Goal: Task Accomplishment & Management: Use online tool/utility

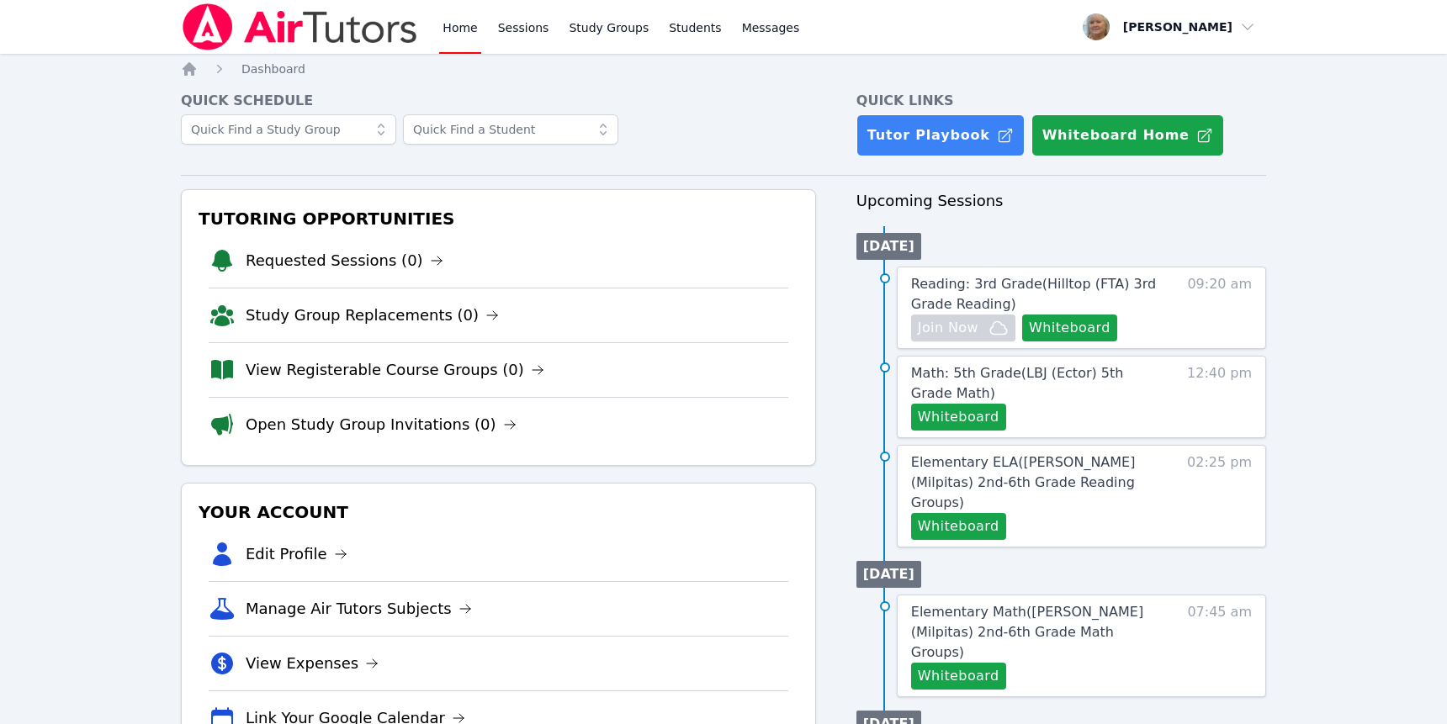
scroll to position [453, 0]
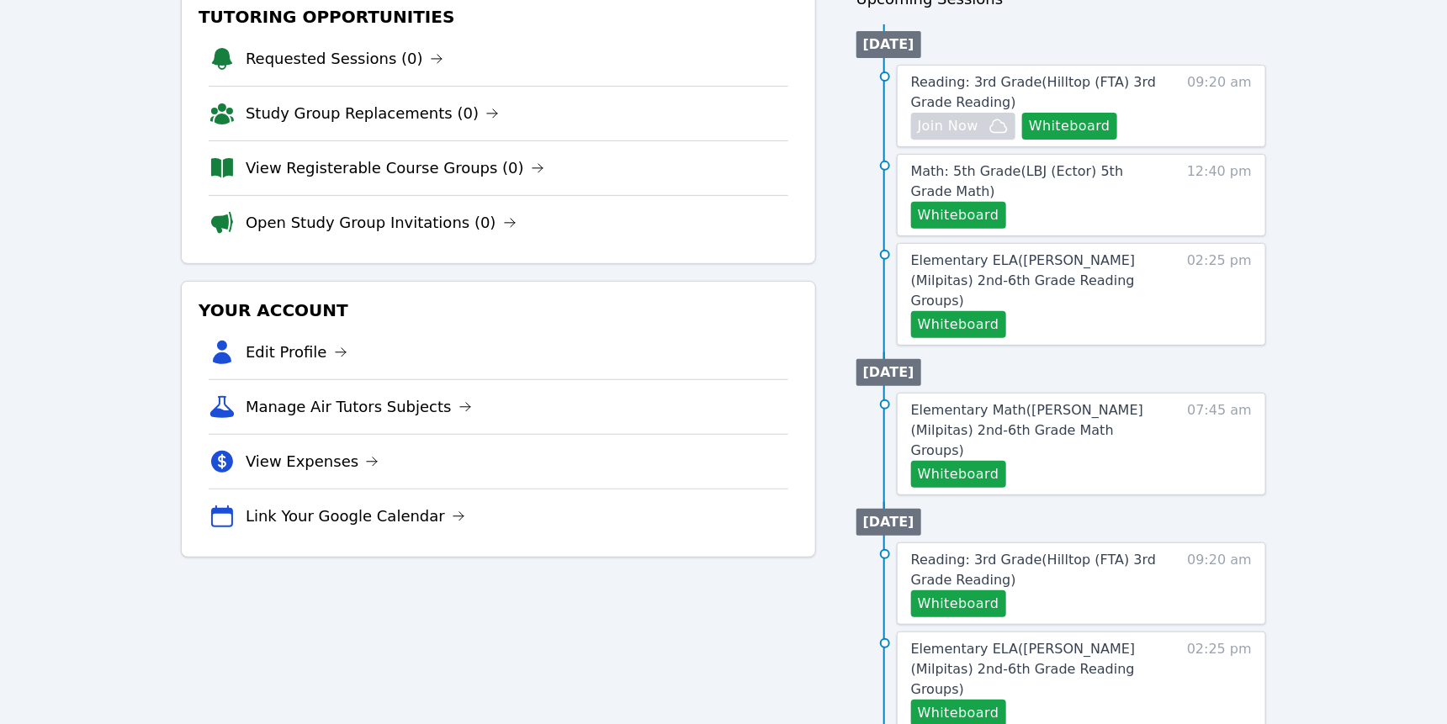
scroll to position [200, 0]
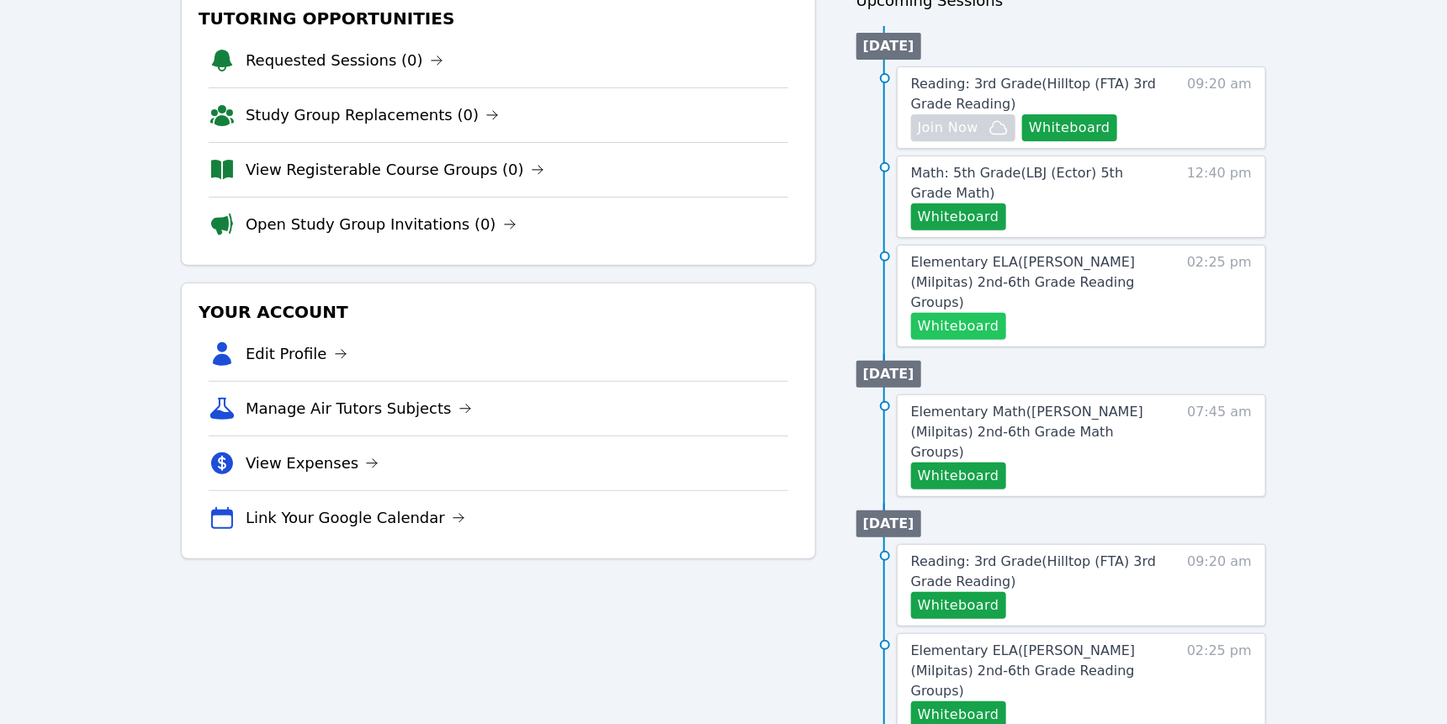
click at [1003, 340] on button "Whiteboard" at bounding box center [958, 326] width 95 height 27
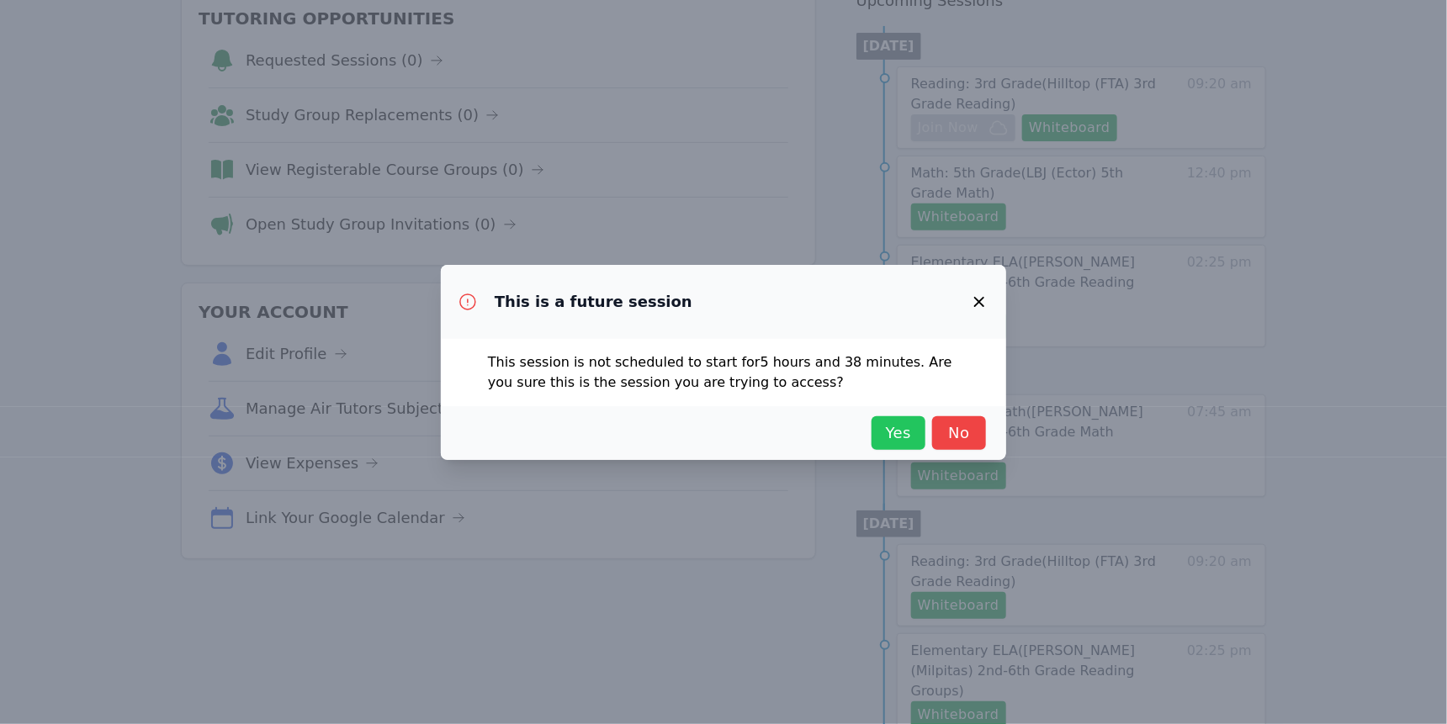
click at [917, 442] on span "Yes" at bounding box center [898, 433] width 37 height 24
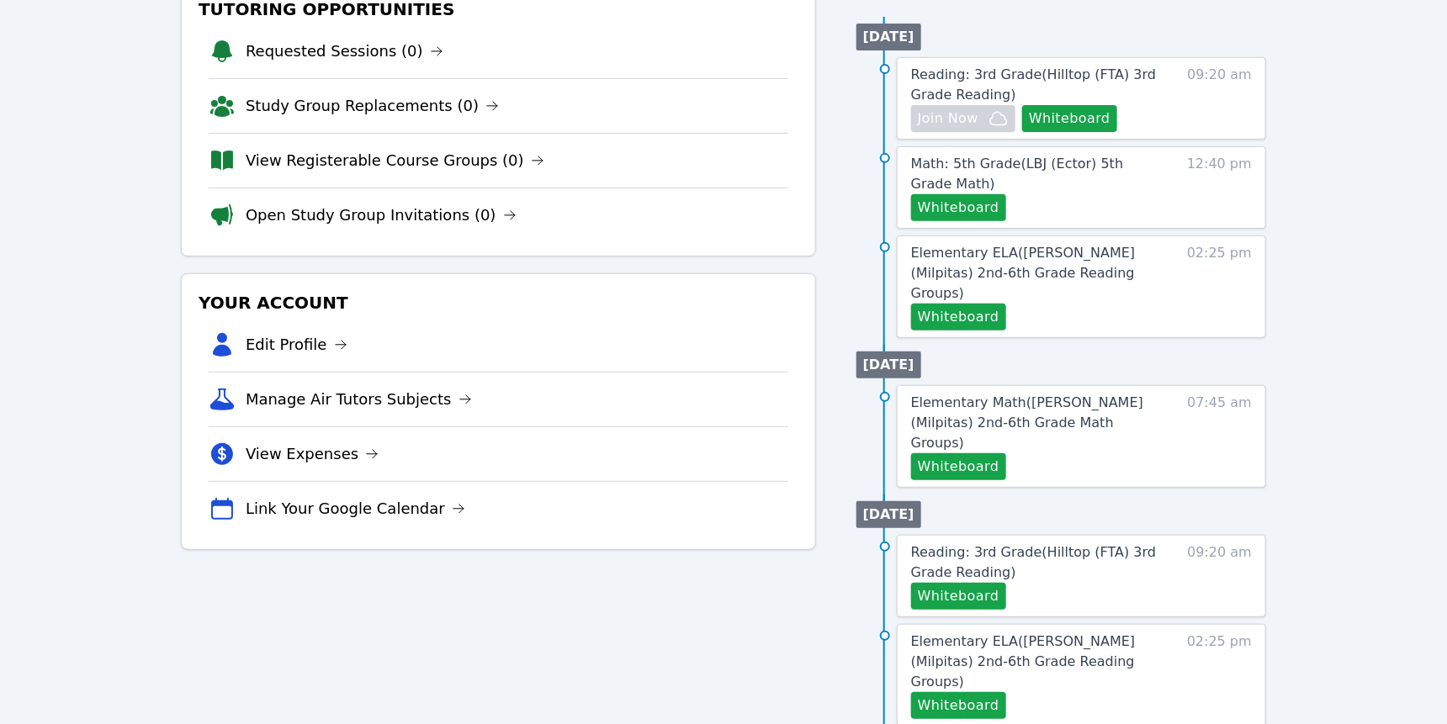
scroll to position [225, 0]
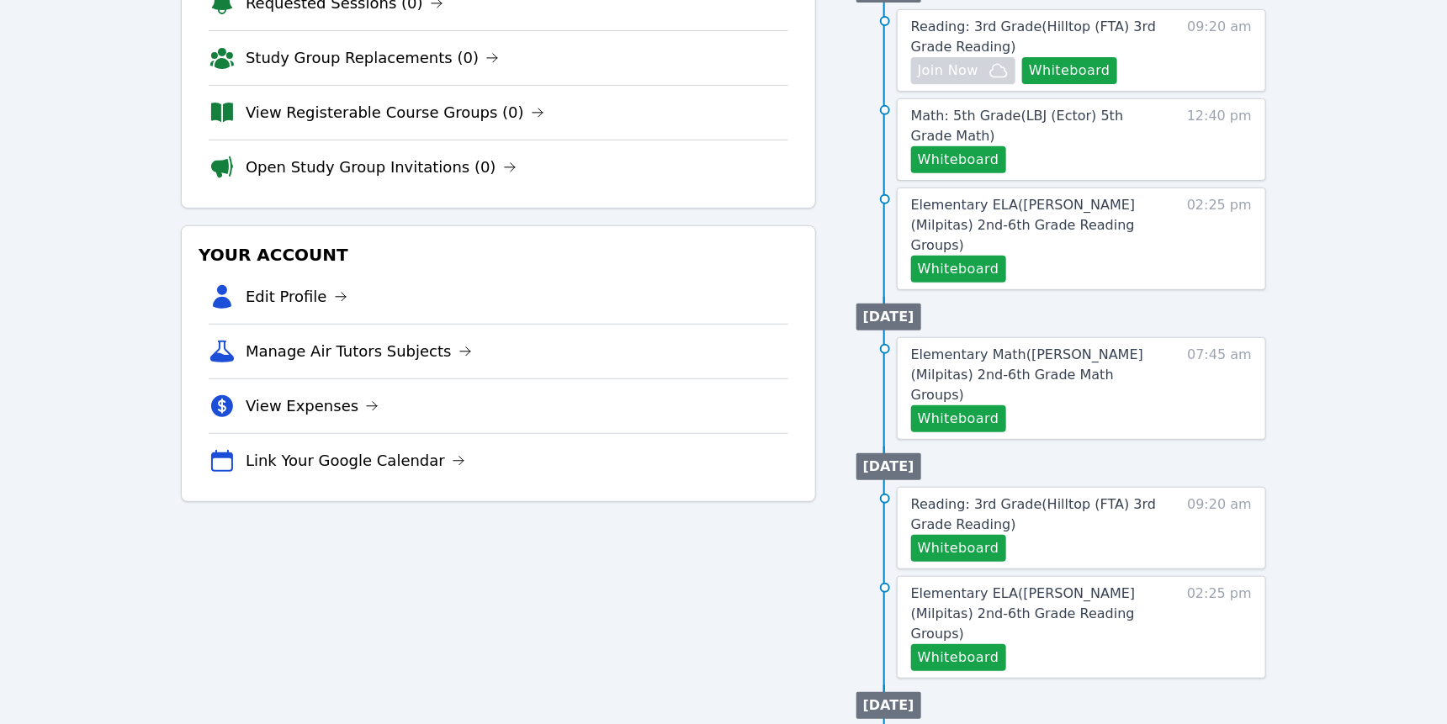
scroll to position [276, 0]
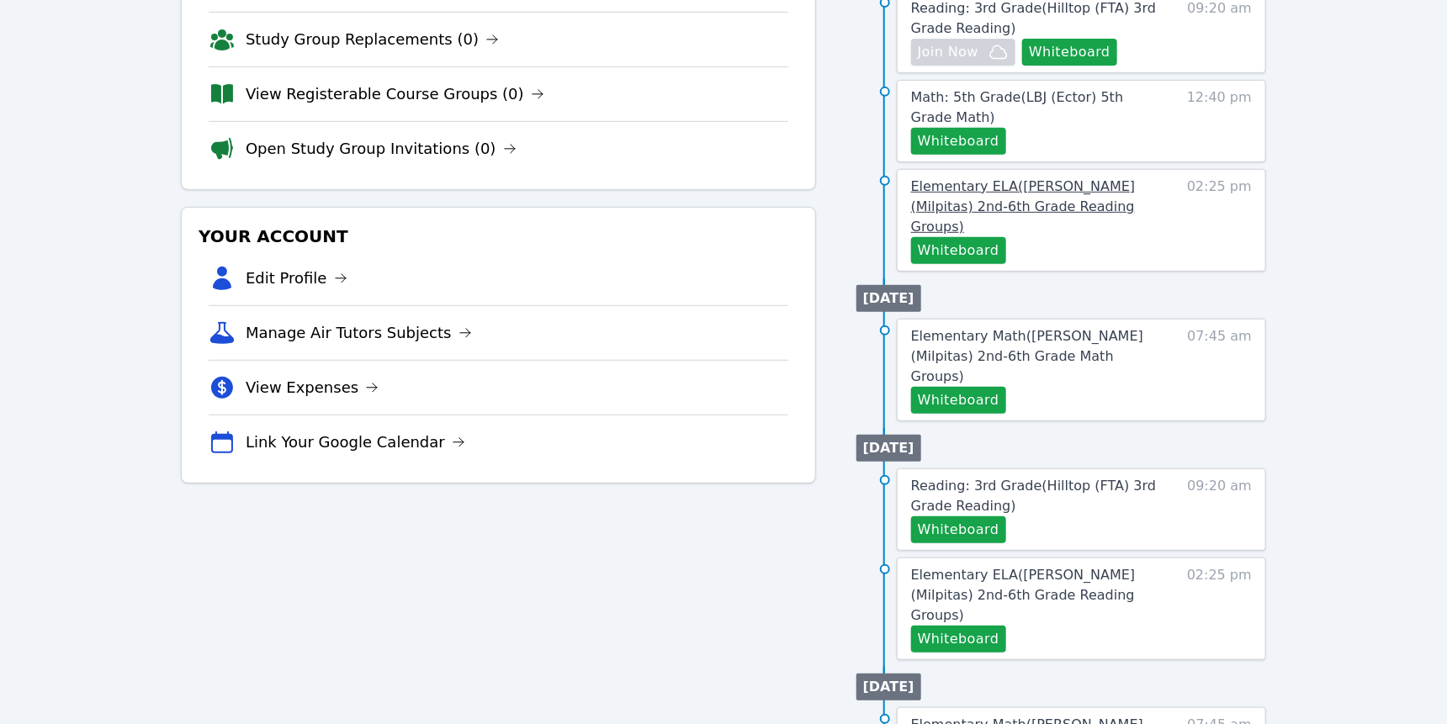
click at [1076, 235] on span "Elementary ELA ( Weller (Milpitas) 2nd-6th Grade Reading Groups )" at bounding box center [1023, 206] width 225 height 56
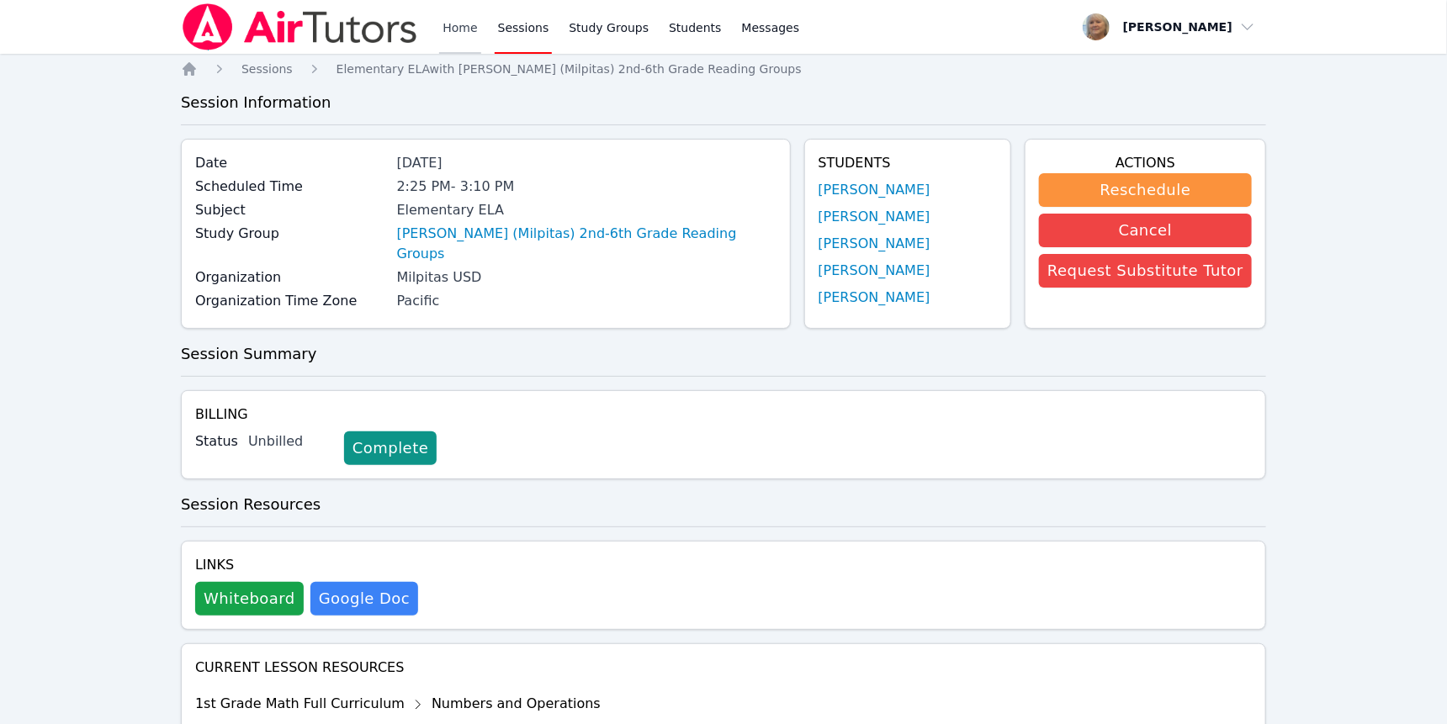
click at [480, 34] on link "Home" at bounding box center [459, 27] width 41 height 54
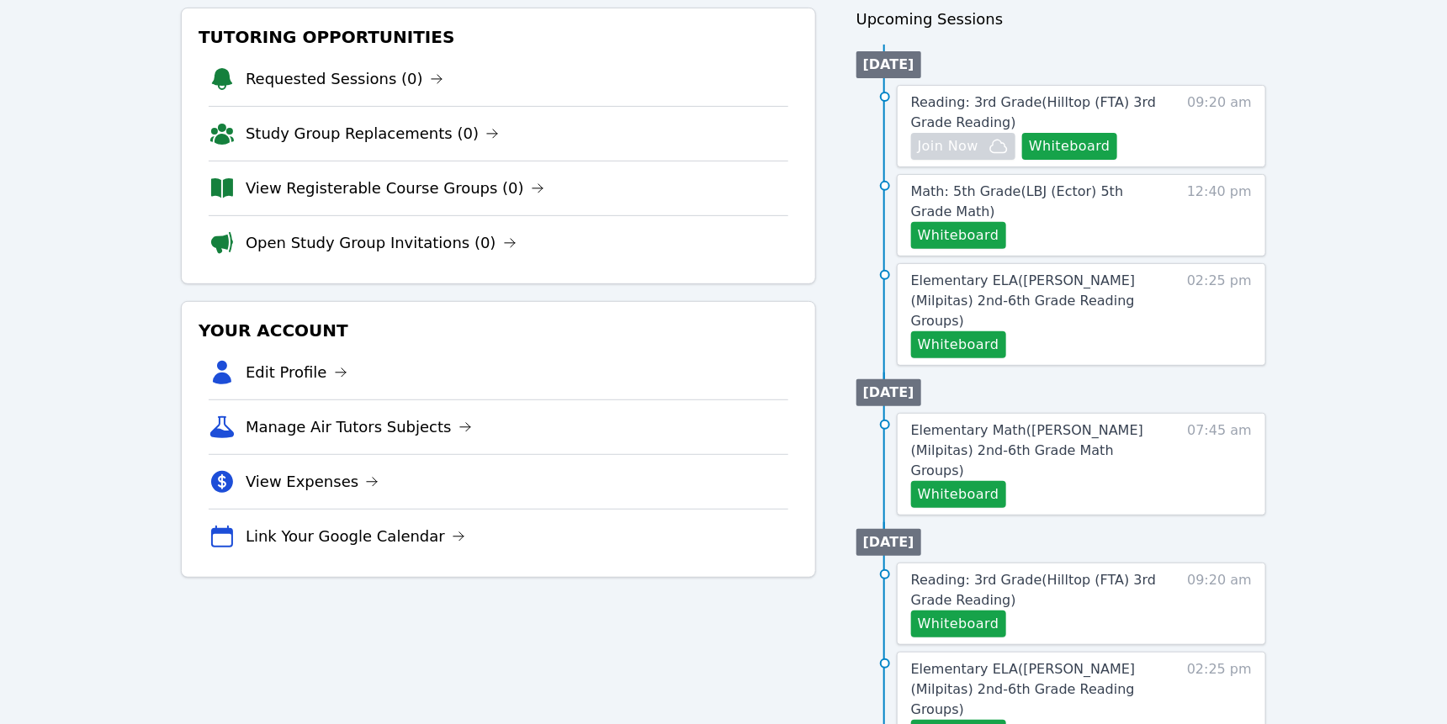
scroll to position [193, 0]
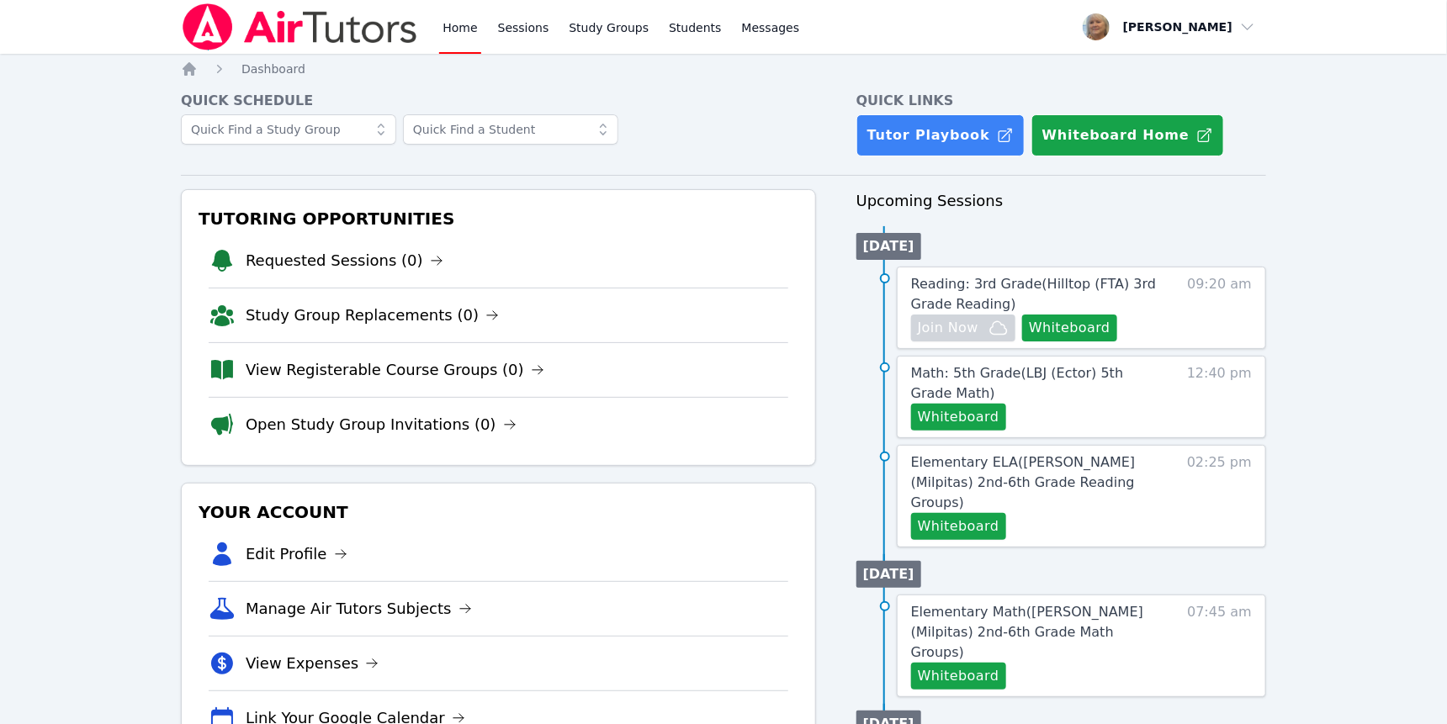
click at [480, 33] on link "Home" at bounding box center [459, 27] width 41 height 54
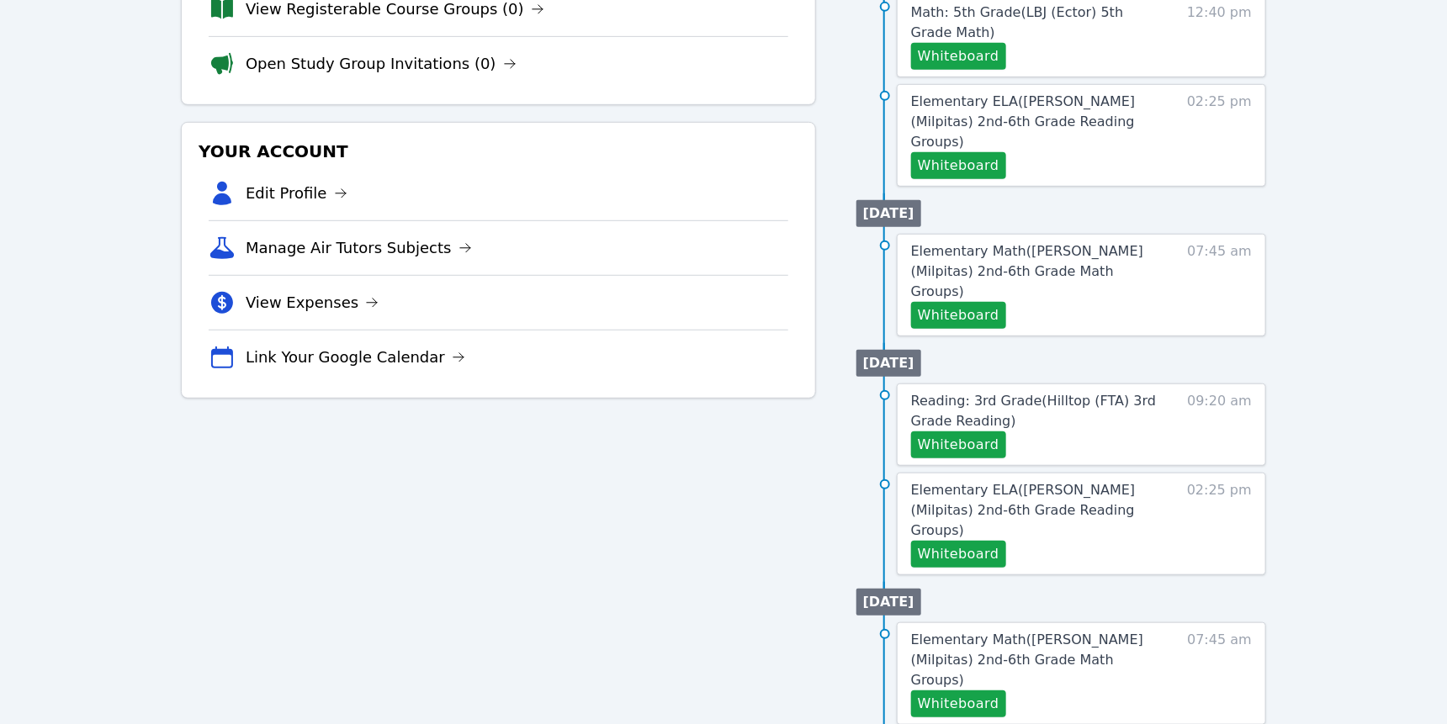
scroll to position [371, 0]
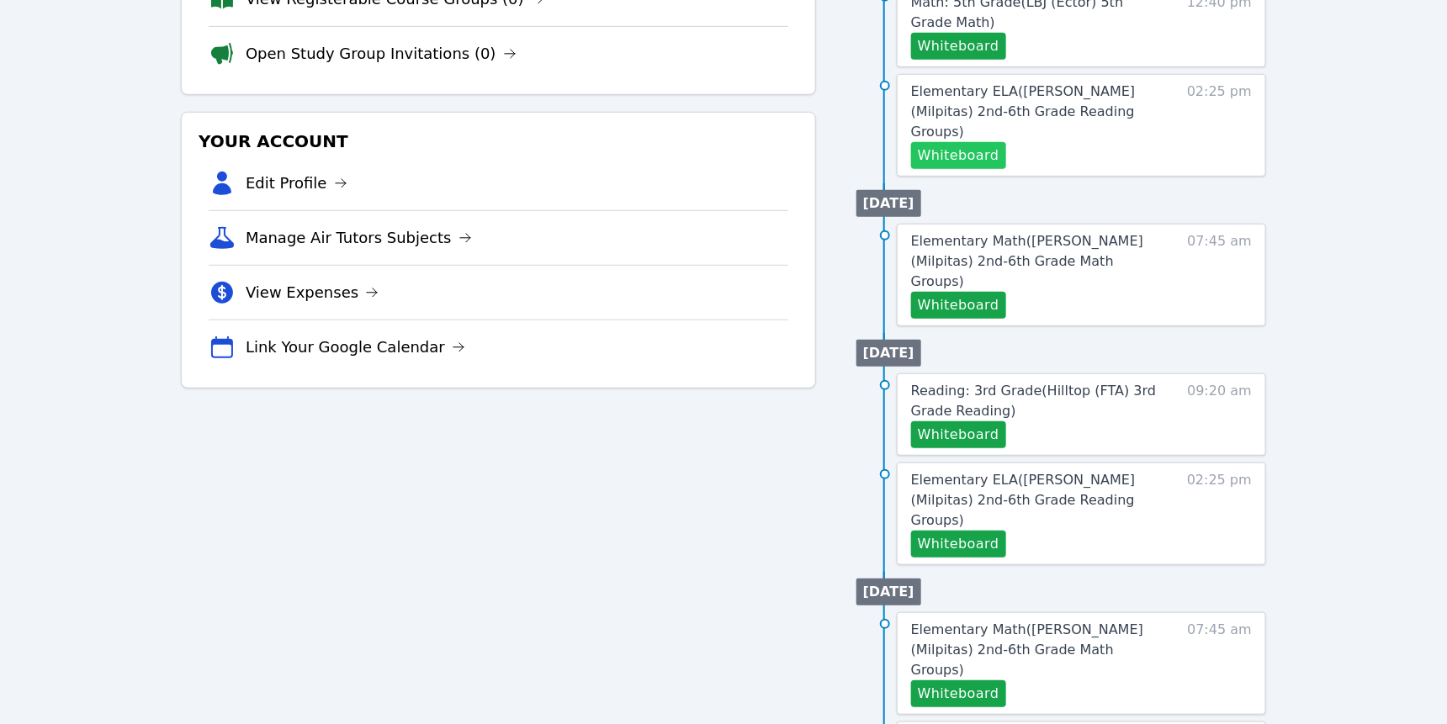
click at [989, 169] on button "Whiteboard" at bounding box center [958, 155] width 95 height 27
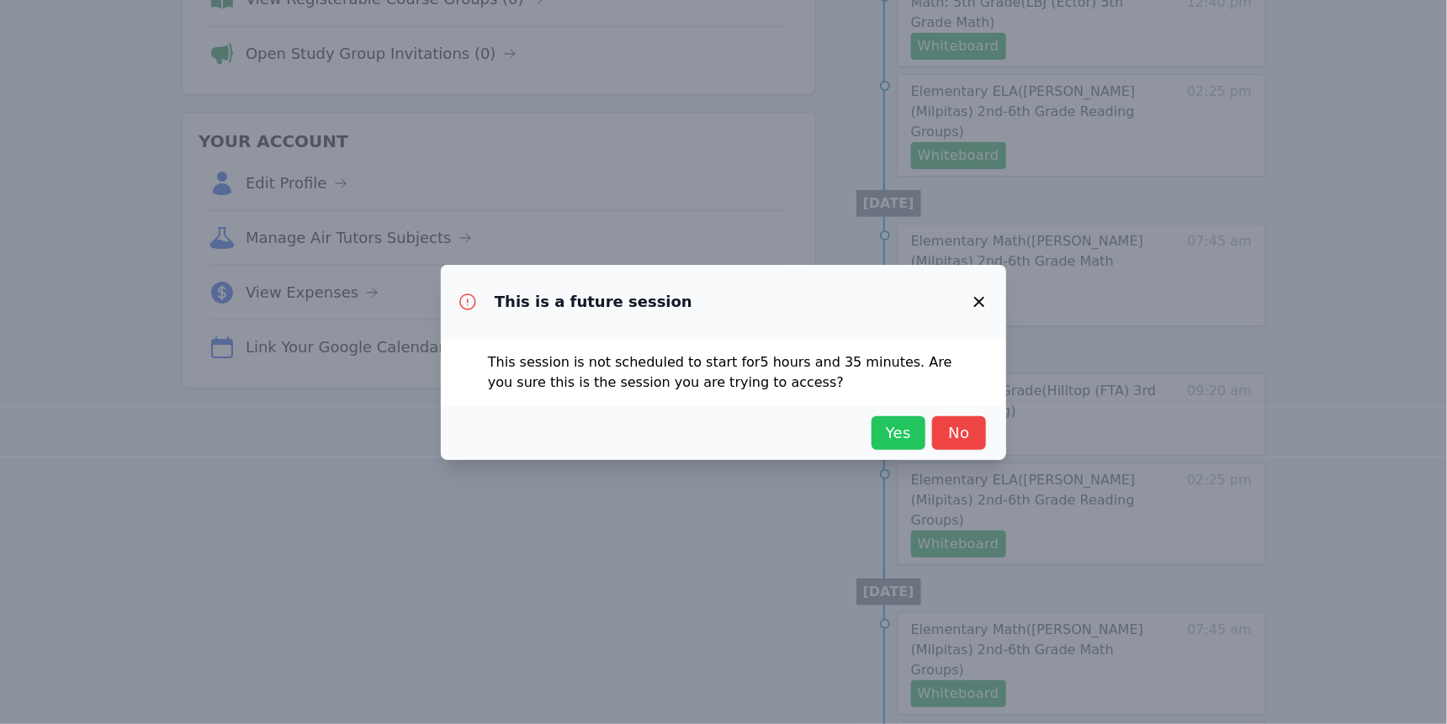
click at [917, 445] on span "Yes" at bounding box center [898, 433] width 37 height 24
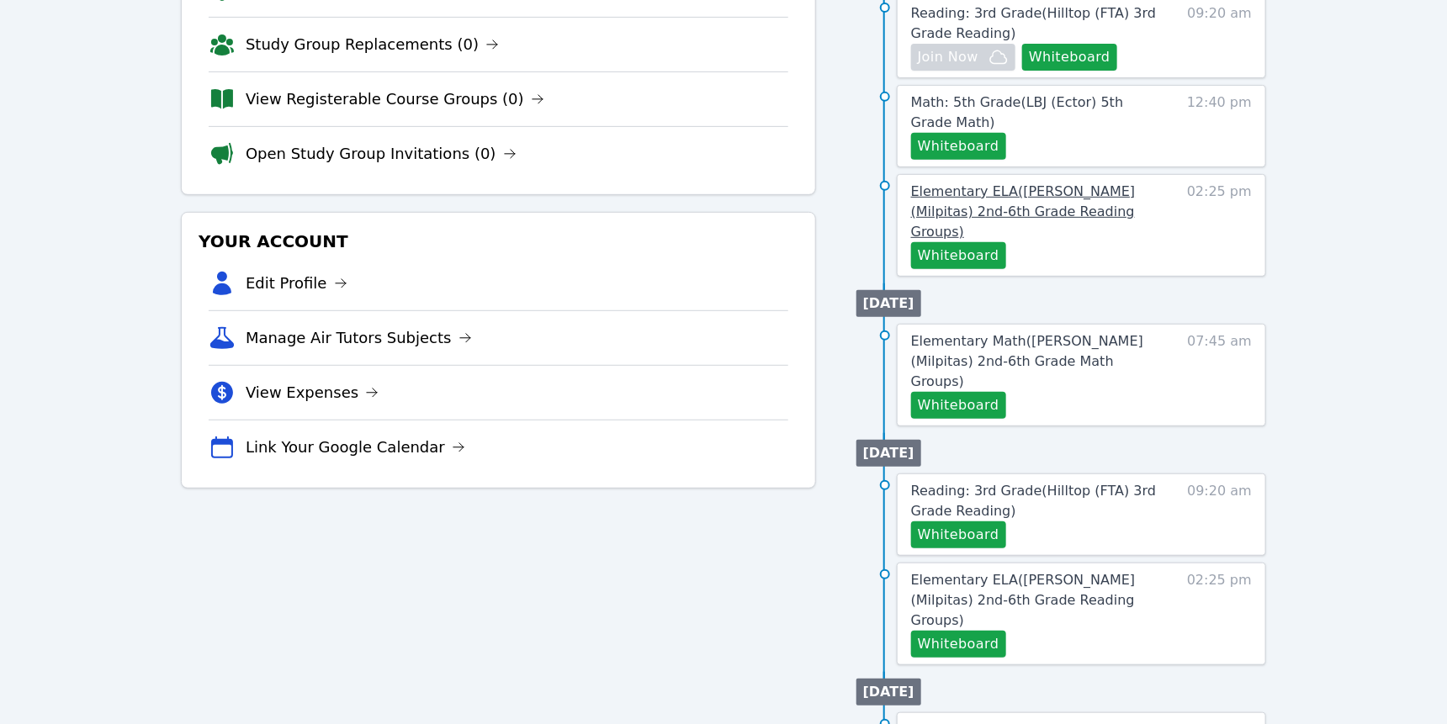
scroll to position [275, 0]
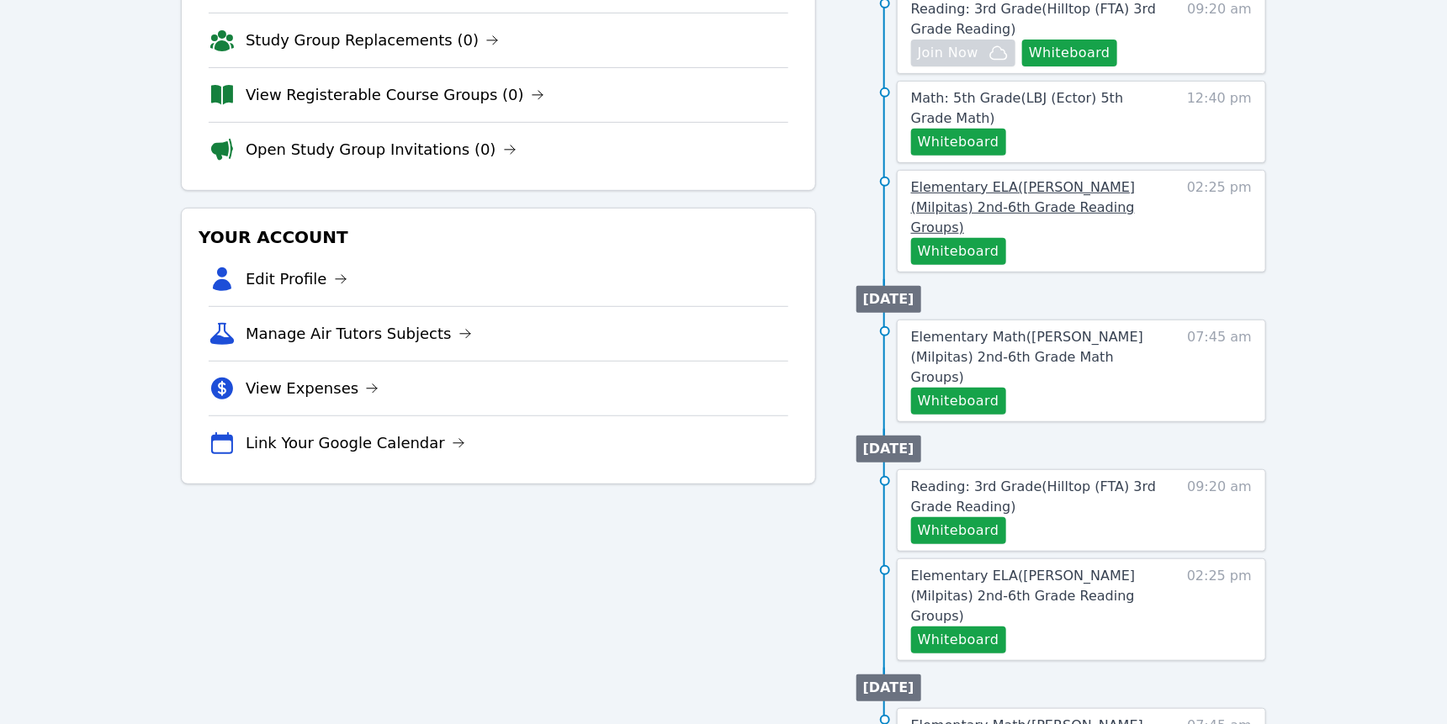
click at [1052, 236] on span "Elementary ELA ( Weller (Milpitas) 2nd-6th Grade Reading Groups )" at bounding box center [1023, 207] width 225 height 56
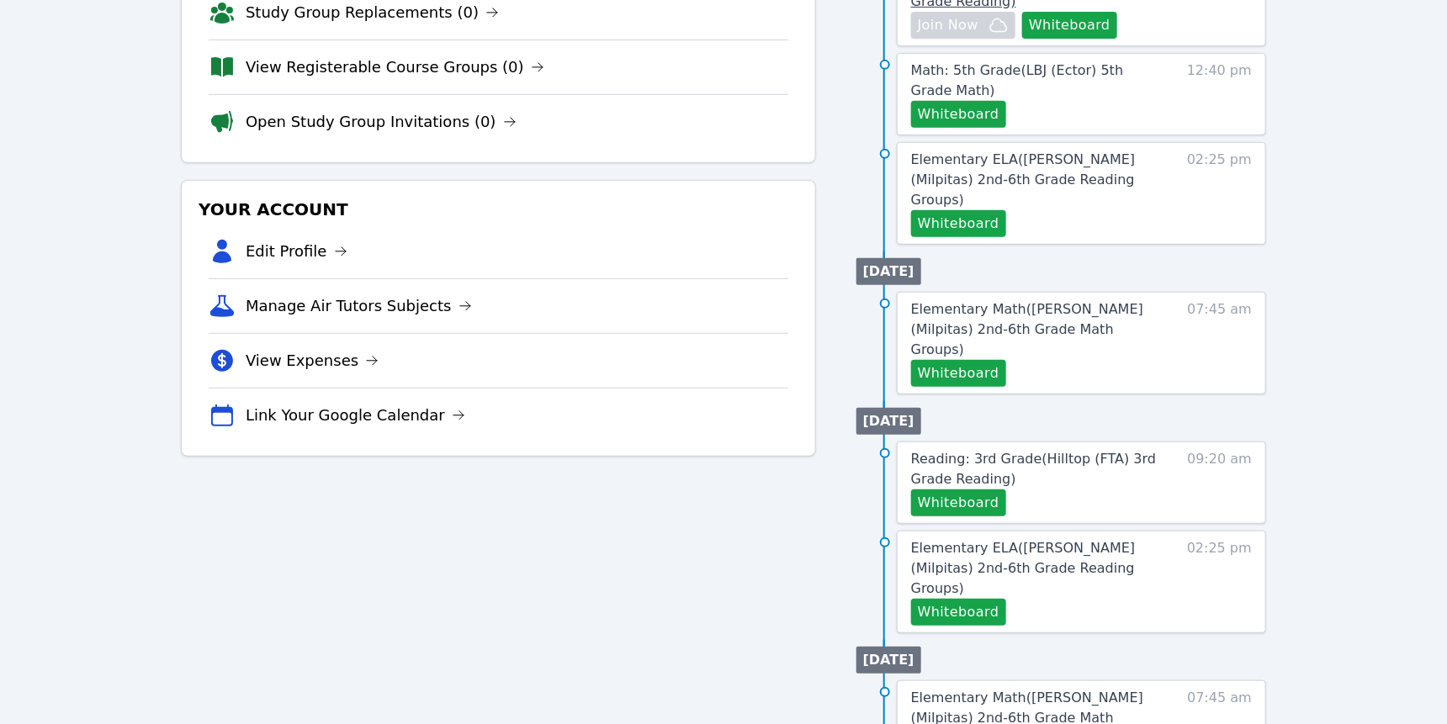
scroll to position [414, 0]
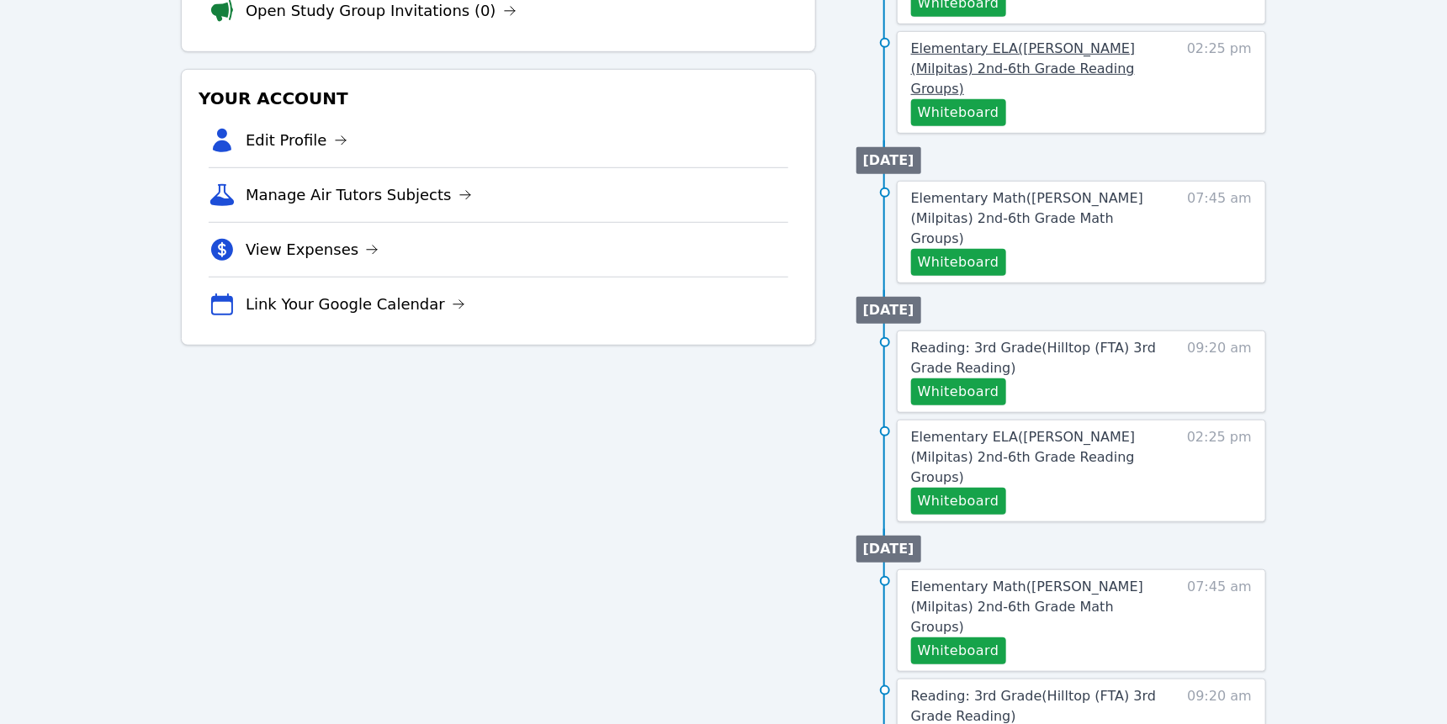
click at [1062, 97] on span "Elementary ELA ( Weller (Milpitas) 2nd-6th Grade Reading Groups )" at bounding box center [1023, 68] width 225 height 56
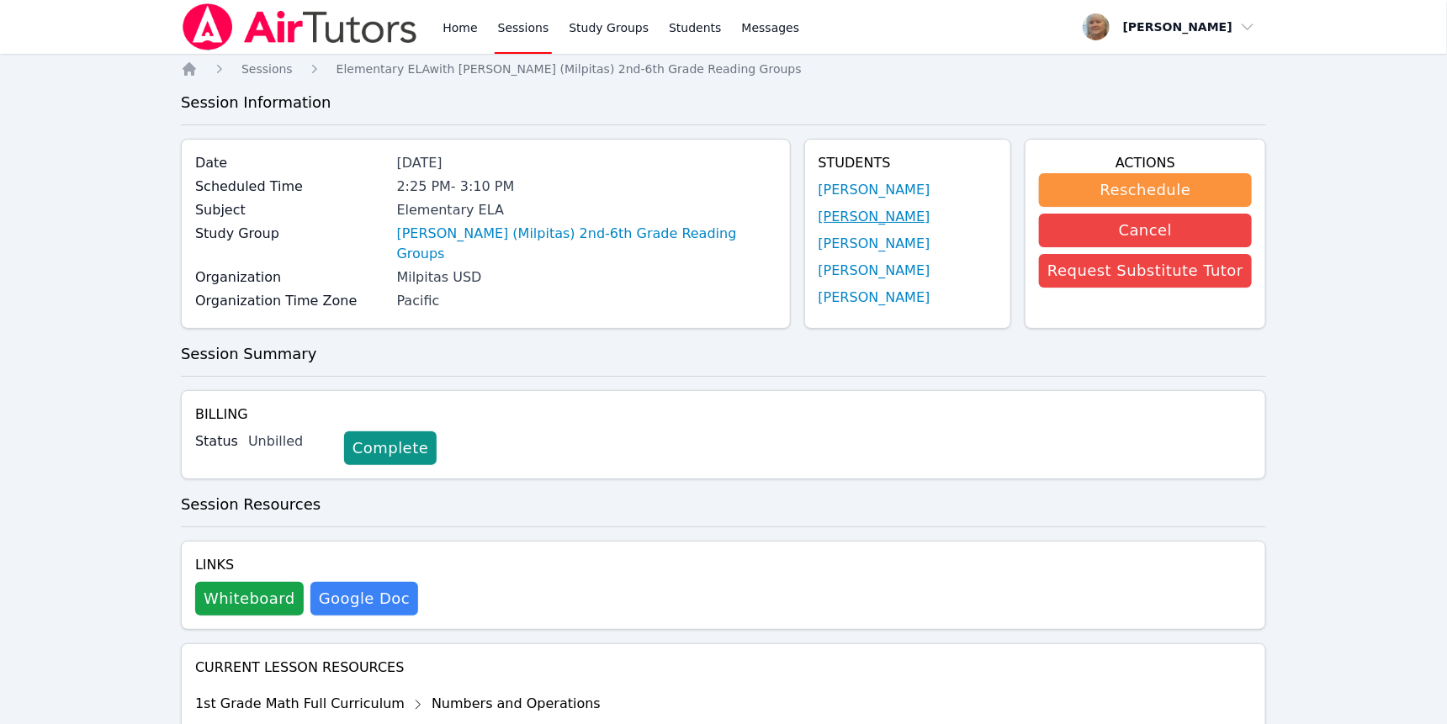
click at [853, 227] on link "Josephine Fan" at bounding box center [874, 217] width 112 height 20
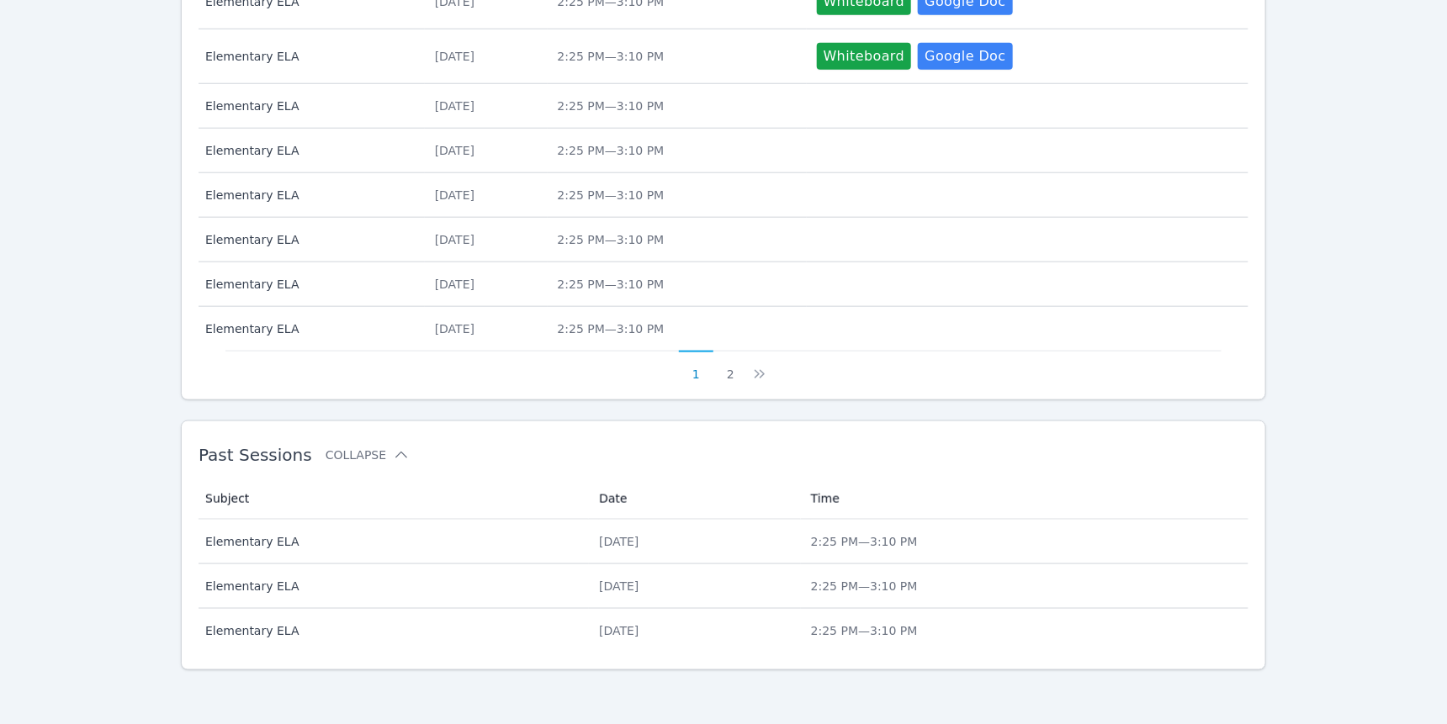
scroll to position [1065, 0]
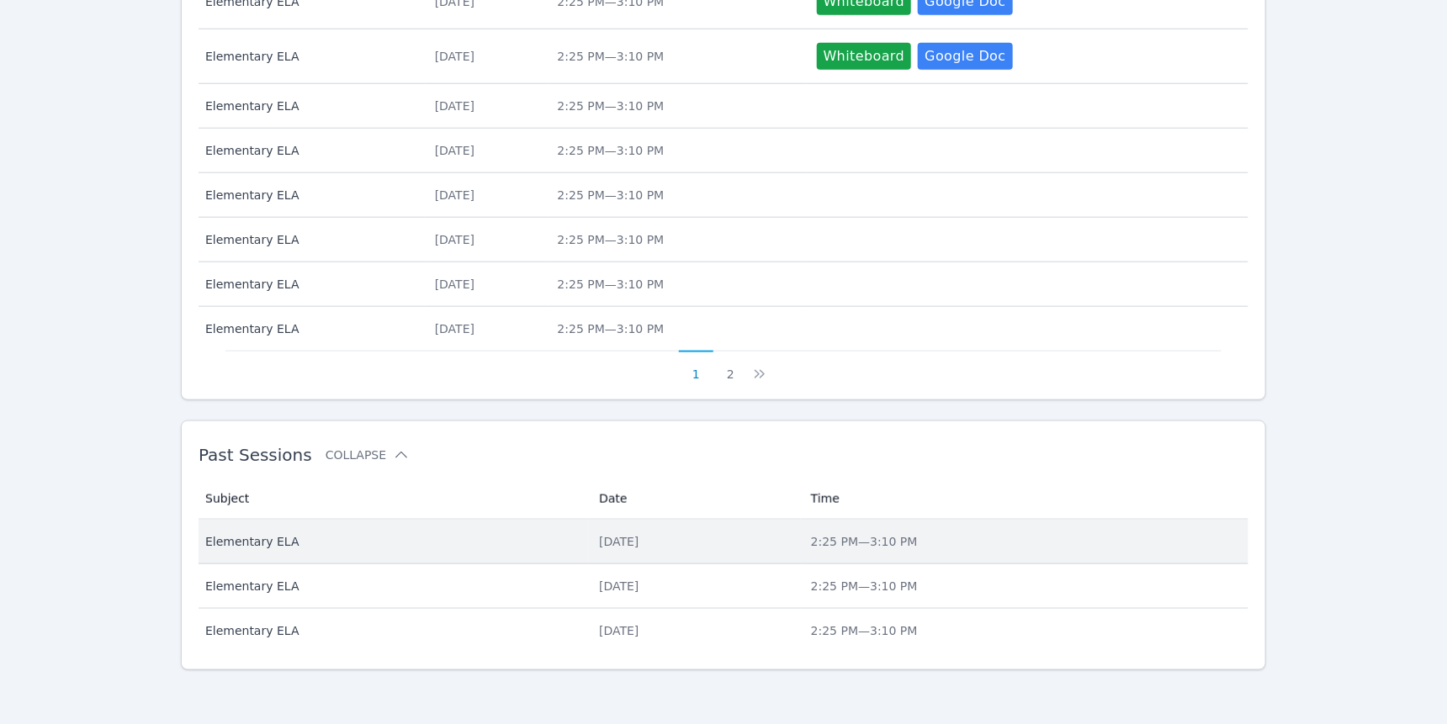
click at [313, 533] on span "Elementary ELA" at bounding box center [391, 541] width 373 height 17
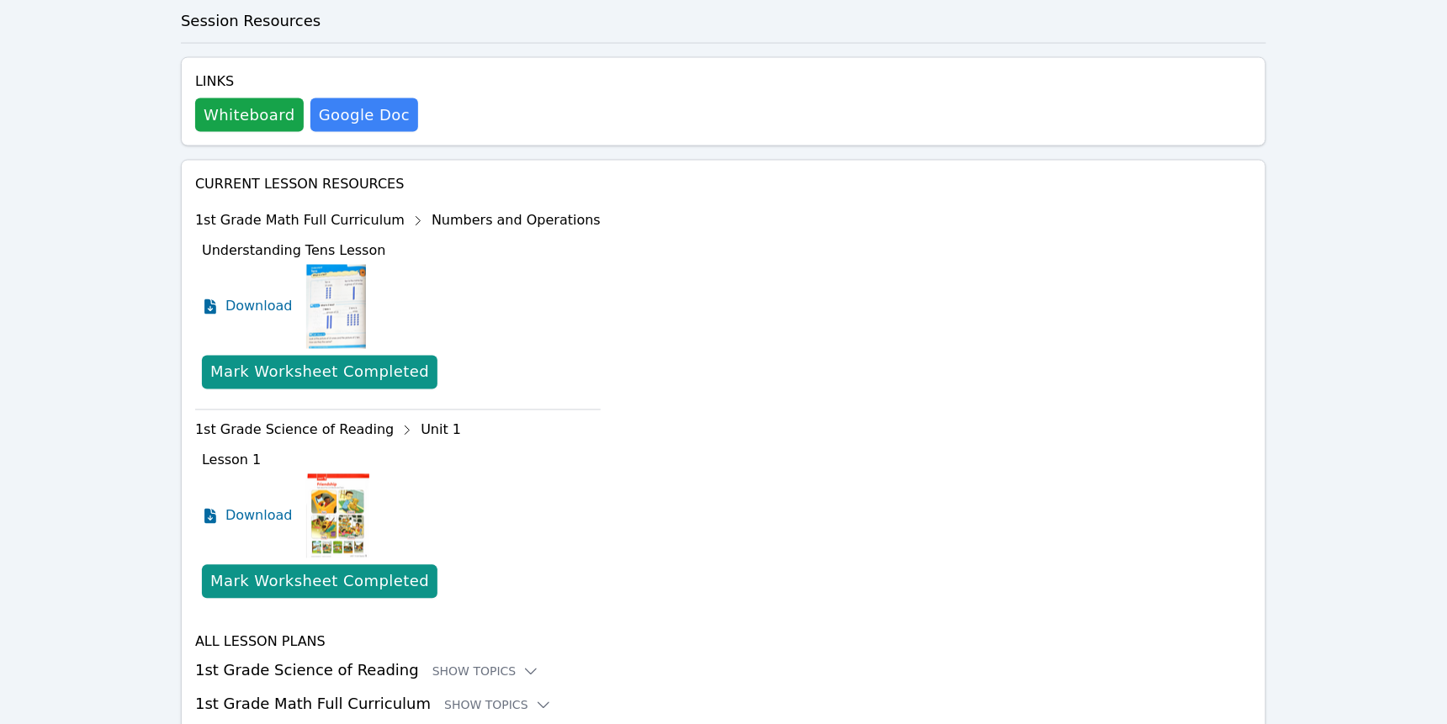
scroll to position [1192, 0]
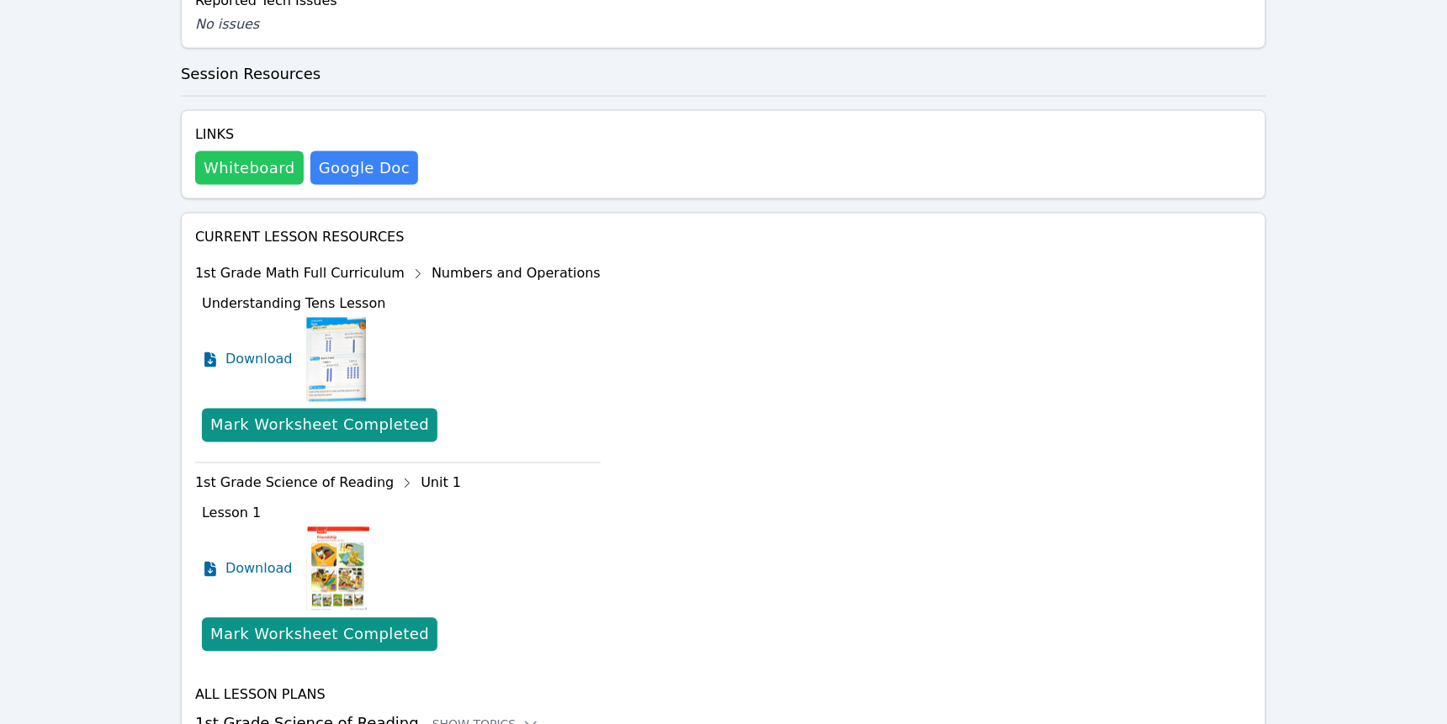
click at [280, 185] on button "Whiteboard" at bounding box center [249, 168] width 109 height 34
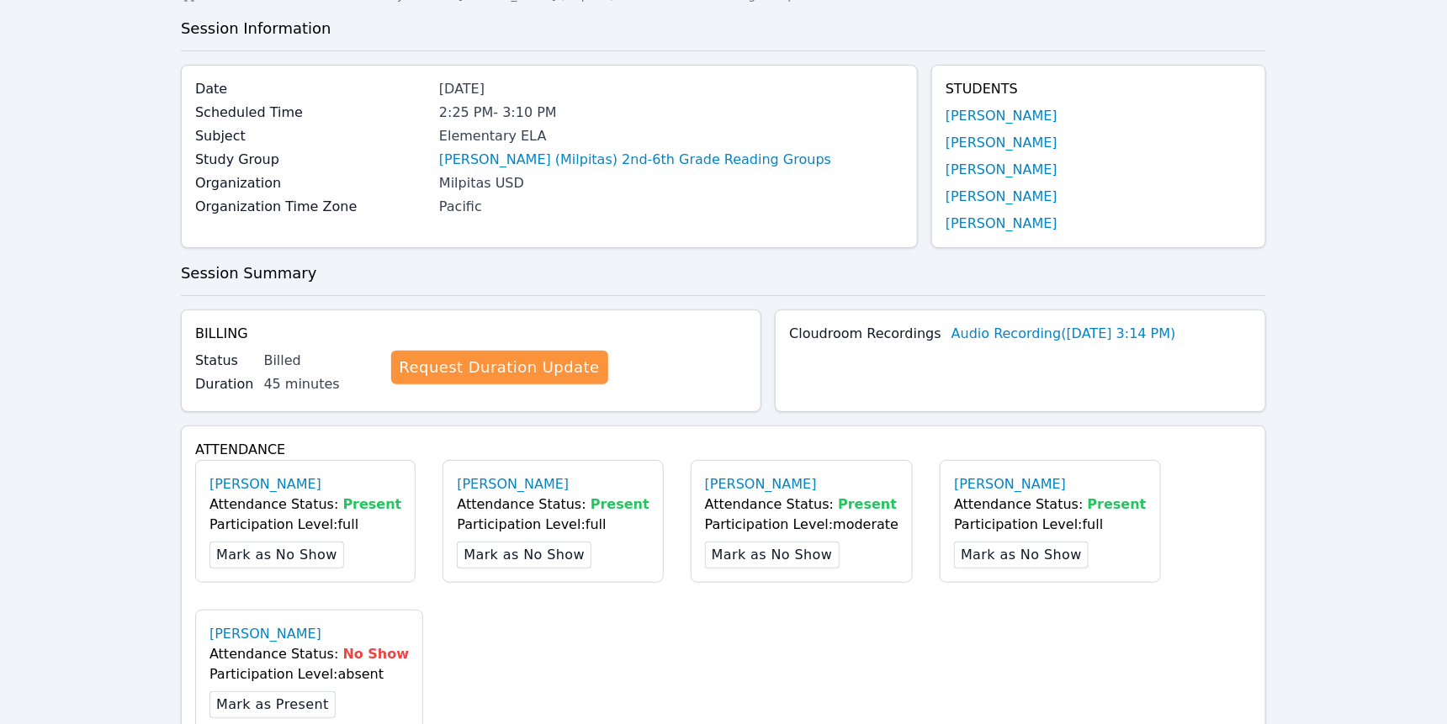
scroll to position [0, 0]
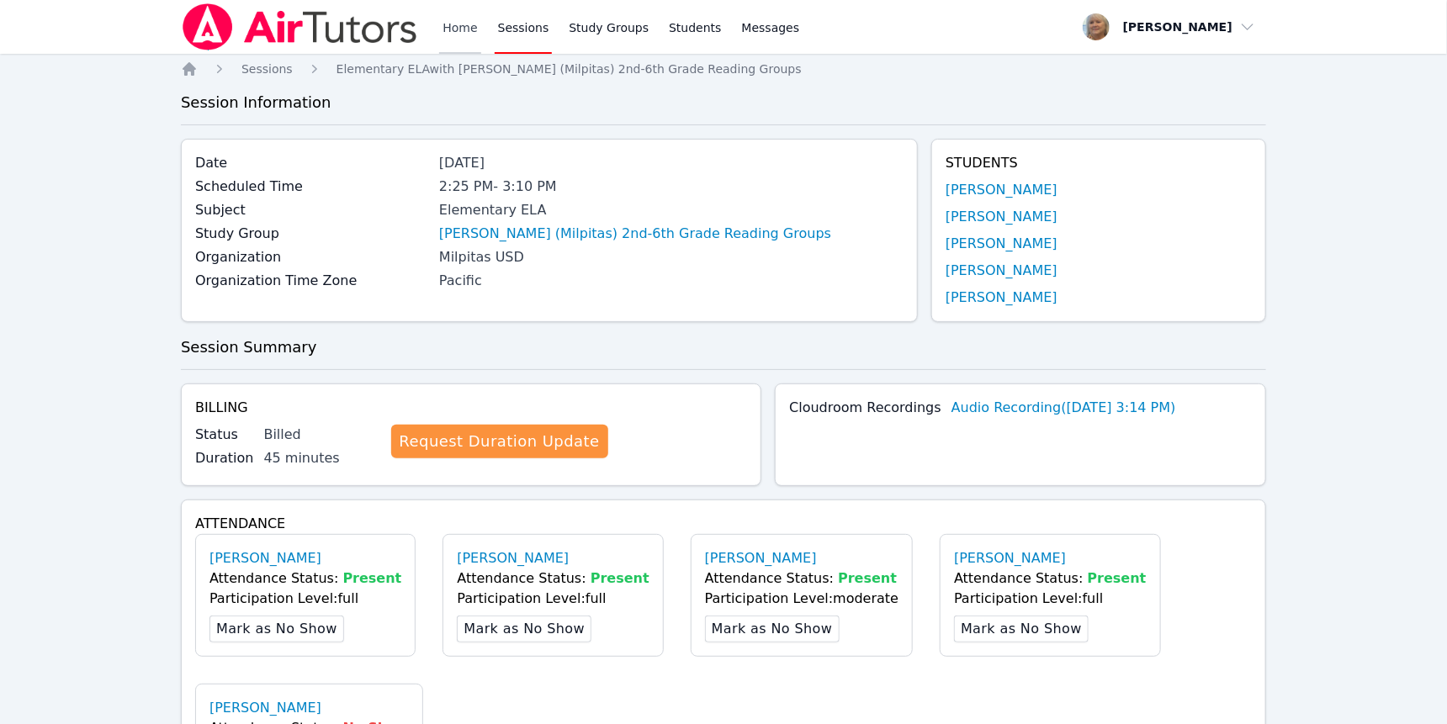
click at [480, 40] on link "Home" at bounding box center [459, 27] width 41 height 54
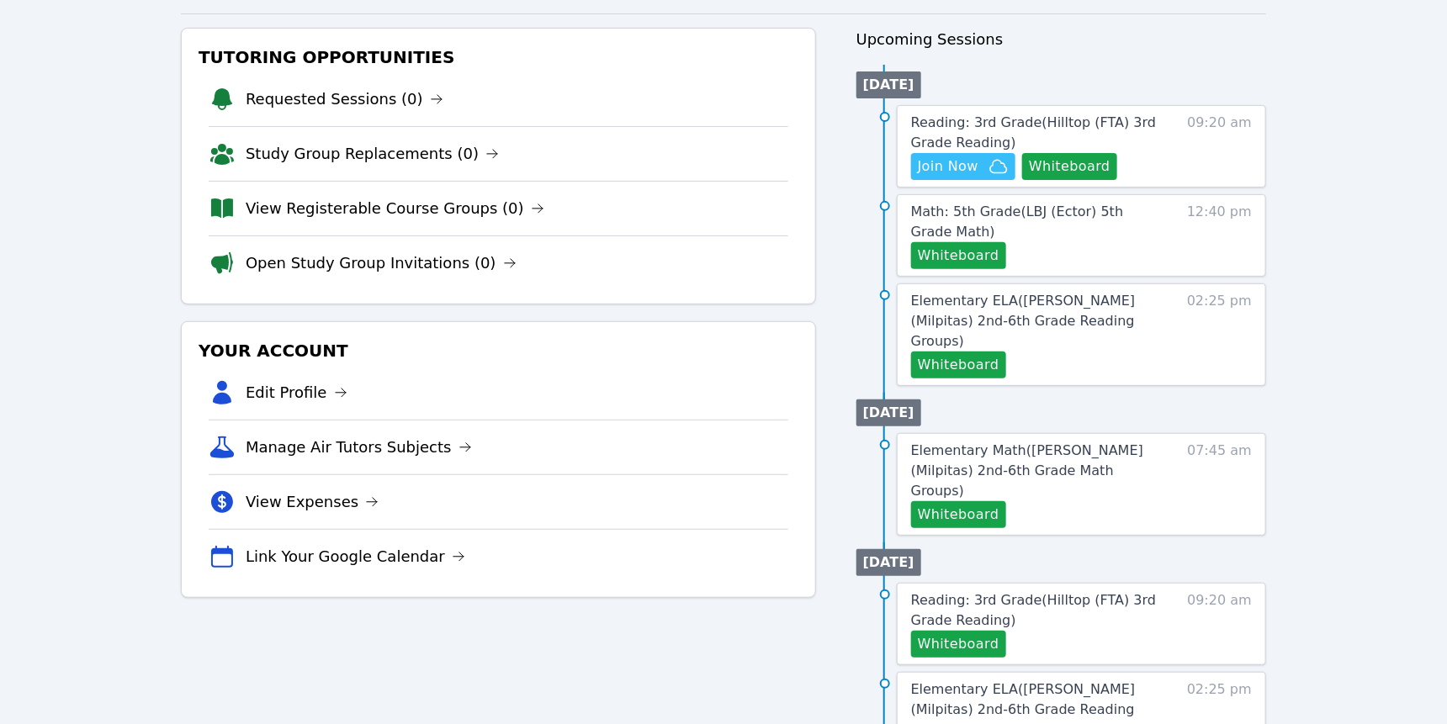
scroll to position [182, 0]
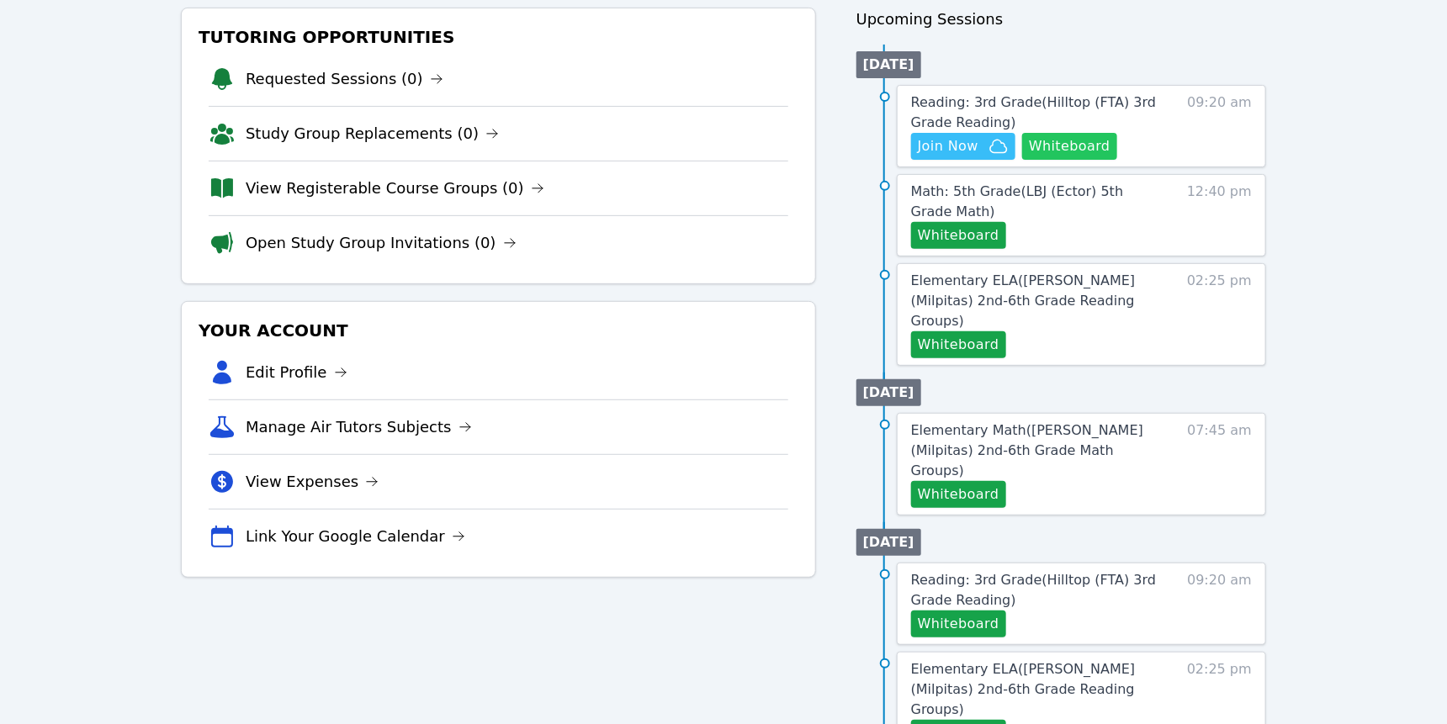
click at [1022, 160] on button "Whiteboard" at bounding box center [1069, 146] width 95 height 27
